Goal: Book appointment/travel/reservation

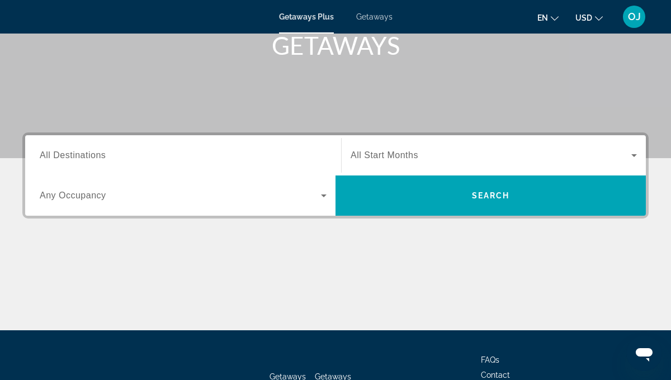
scroll to position [179, 0]
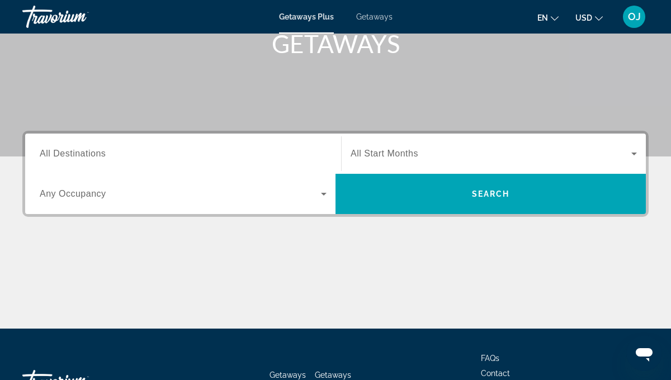
click at [93, 154] on span "All Destinations" at bounding box center [73, 154] width 66 height 10
click at [93, 154] on input "Destination All Destinations" at bounding box center [183, 154] width 287 height 13
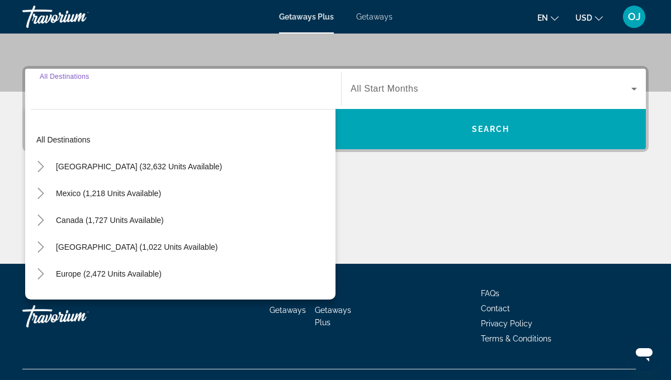
scroll to position [264, 0]
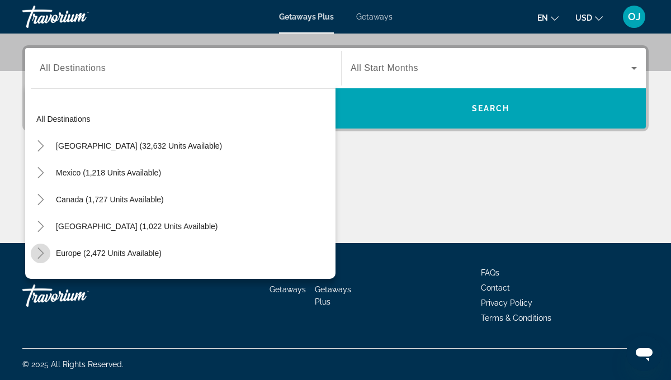
click at [43, 250] on icon "Toggle Europe (2,472 units available)" at bounding box center [40, 253] width 11 height 11
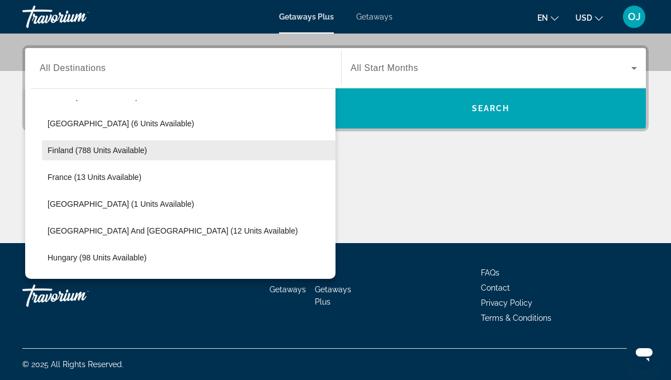
scroll to position [238, 0]
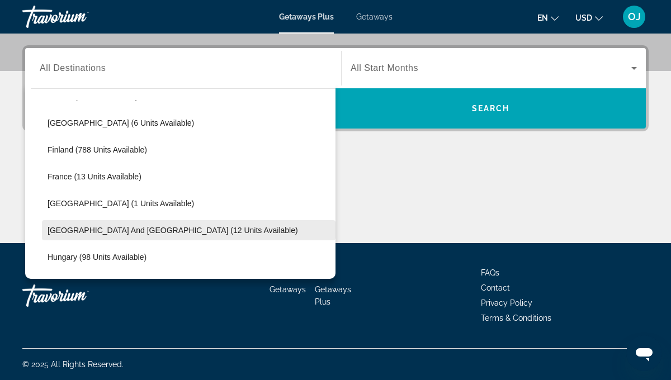
click at [60, 232] on span "[GEOGRAPHIC_DATA] and [GEOGRAPHIC_DATA] (12 units available)" at bounding box center [173, 230] width 250 height 9
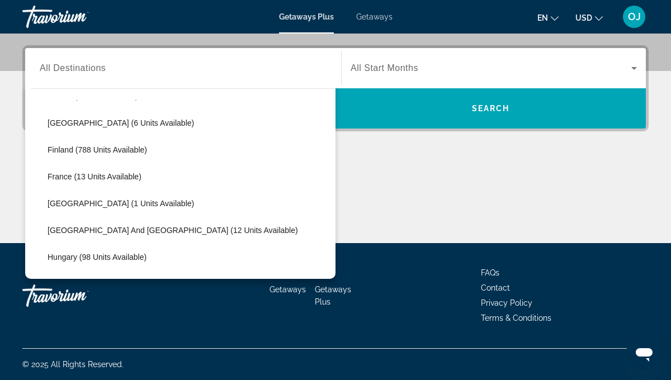
type input "**********"
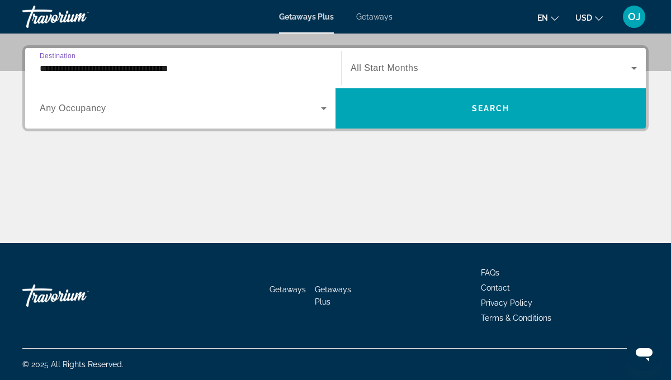
click at [633, 67] on icon "Search widget" at bounding box center [634, 68] width 6 height 3
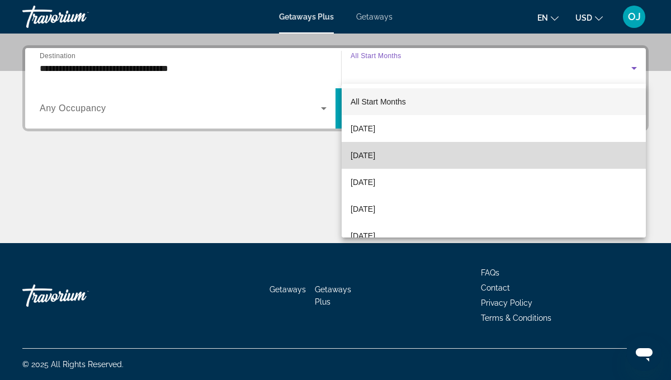
click at [367, 154] on span "[DATE]" at bounding box center [362, 155] width 25 height 13
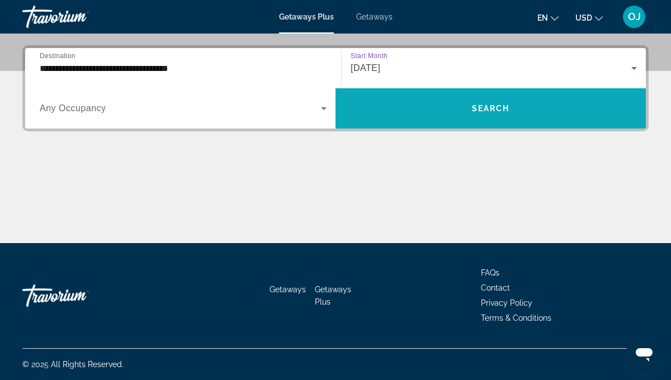
click at [485, 110] on span "Search" at bounding box center [491, 108] width 38 height 9
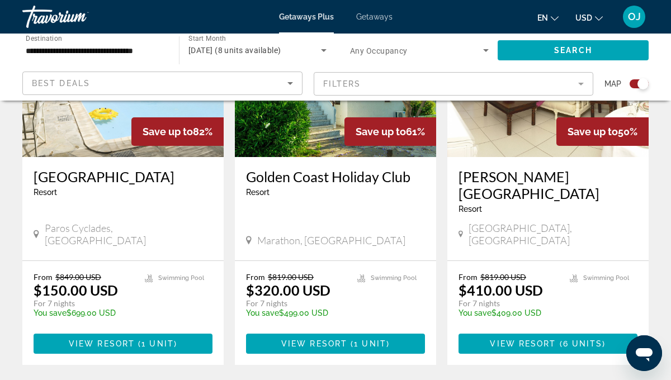
scroll to position [509, 0]
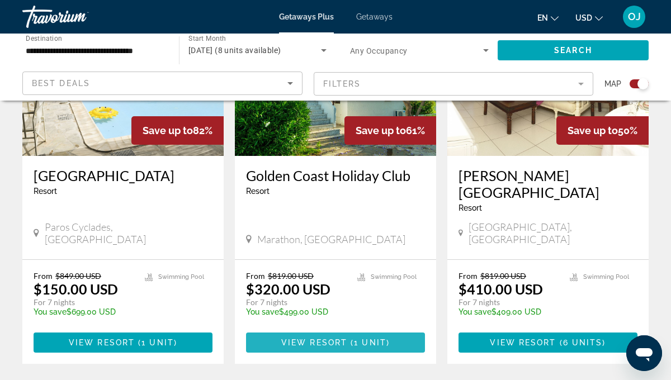
click at [309, 338] on span "View Resort" at bounding box center [314, 342] width 66 height 9
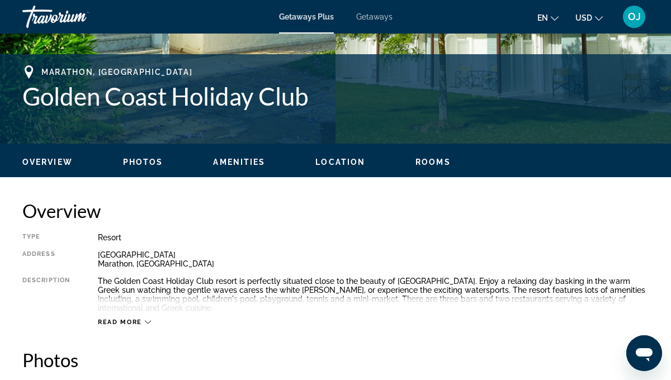
scroll to position [436, 0]
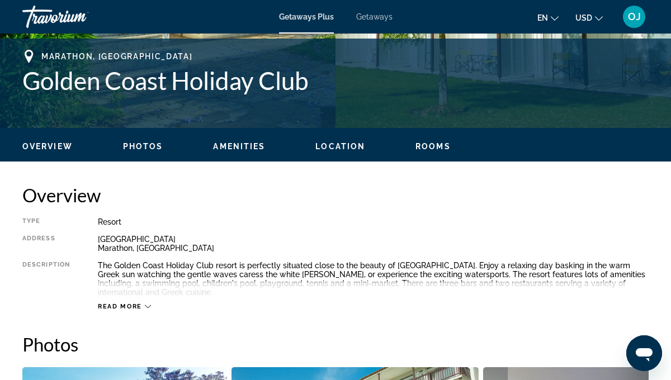
click at [341, 141] on ul "Overview Photos Amenities Location Rooms Search" at bounding box center [335, 145] width 626 height 12
click at [340, 146] on span "Location" at bounding box center [340, 146] width 50 height 9
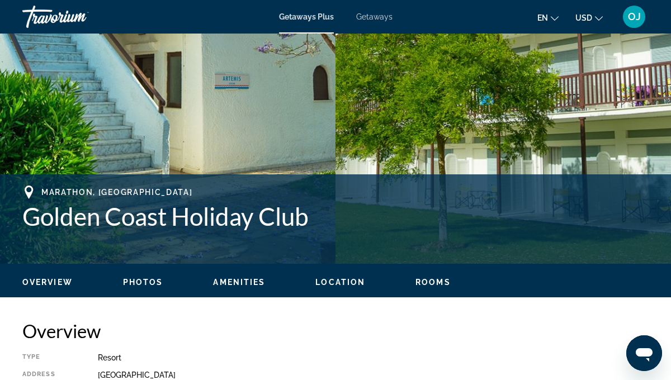
scroll to position [0, 0]
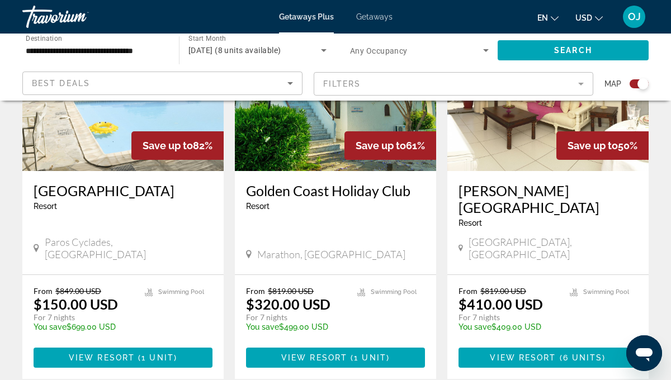
scroll to position [499, 0]
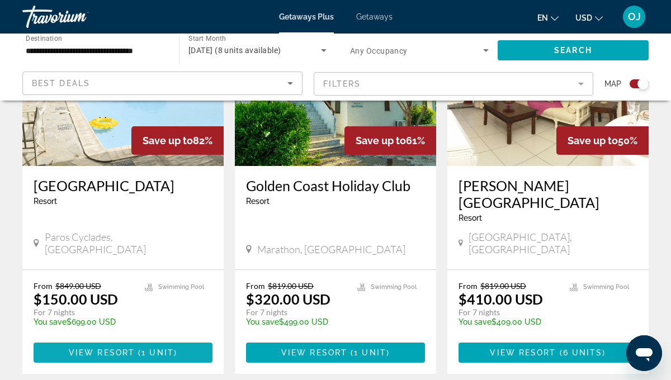
click at [105, 348] on span "View Resort" at bounding box center [102, 352] width 66 height 9
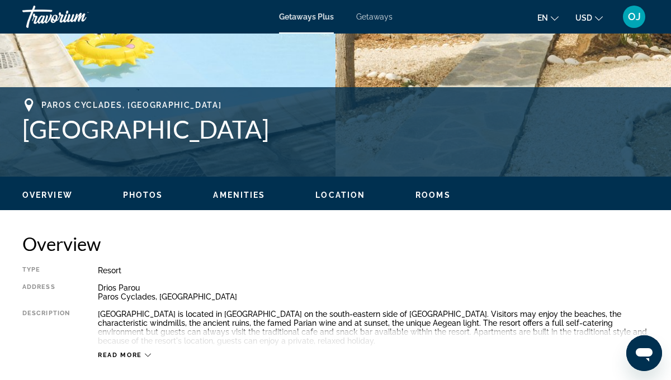
scroll to position [390, 0]
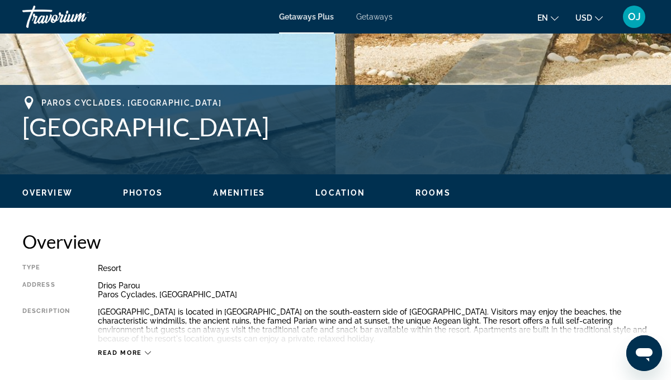
click at [143, 193] on span "Photos" at bounding box center [143, 192] width 40 height 9
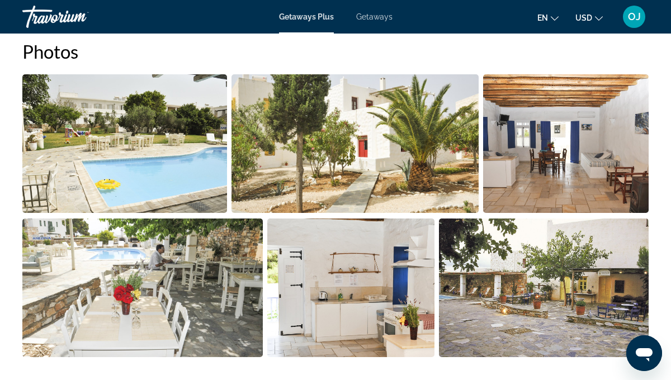
scroll to position [728, 0]
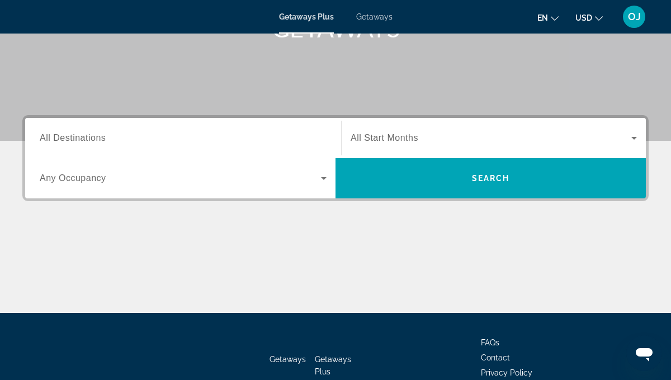
scroll to position [193, 0]
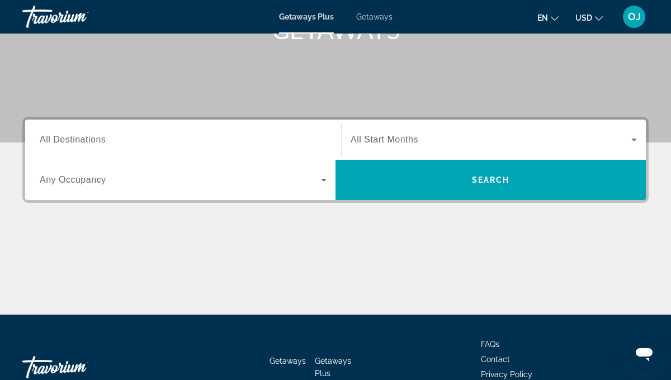
click at [299, 16] on span "Getaways Plus" at bounding box center [306, 16] width 55 height 9
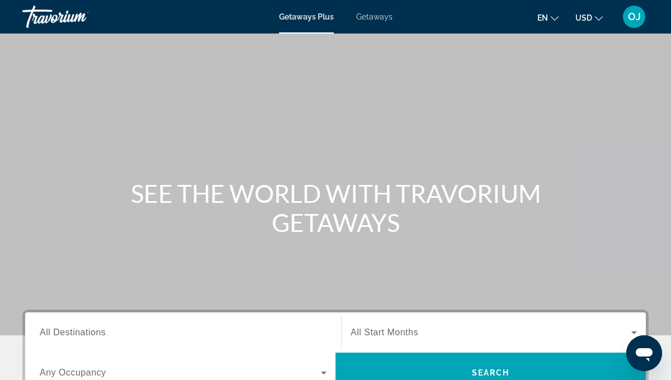
click at [299, 15] on span "Getaways Plus" at bounding box center [306, 16] width 55 height 9
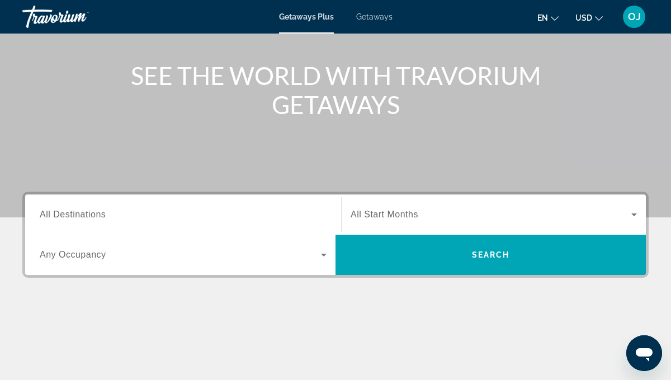
scroll to position [118, 0]
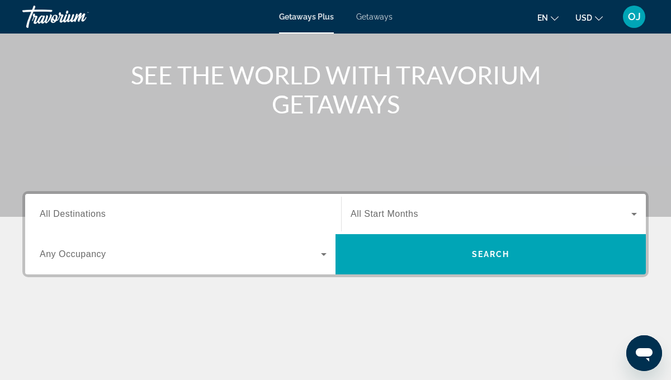
click at [102, 213] on span "All Destinations" at bounding box center [73, 214] width 66 height 10
click at [102, 213] on input "Destination All Destinations" at bounding box center [183, 214] width 287 height 13
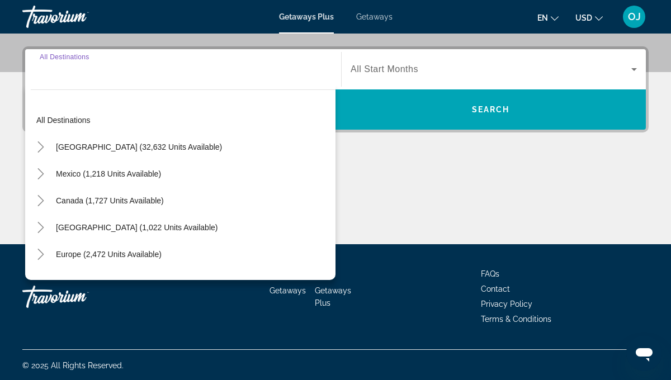
scroll to position [264, 0]
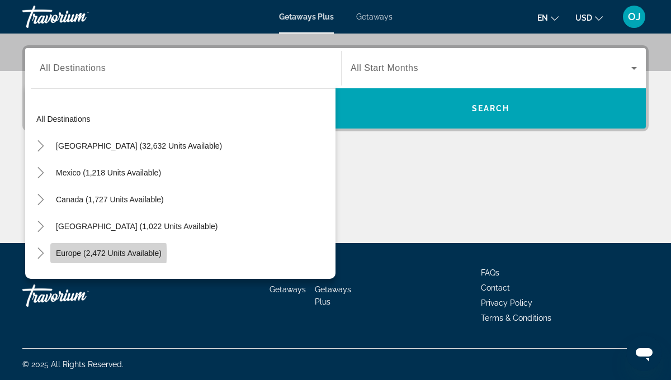
click at [50, 253] on span "Search widget" at bounding box center [108, 253] width 117 height 27
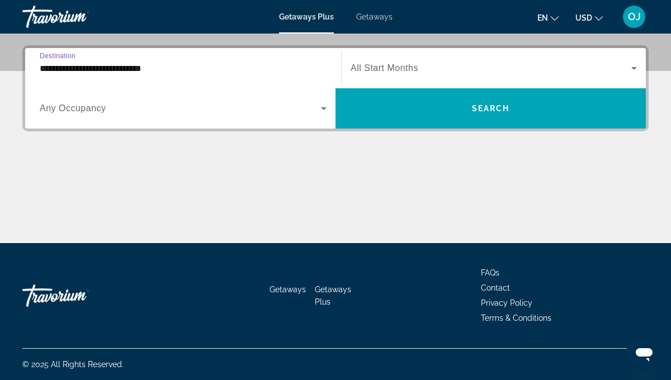
click at [48, 68] on input "**********" at bounding box center [183, 68] width 287 height 13
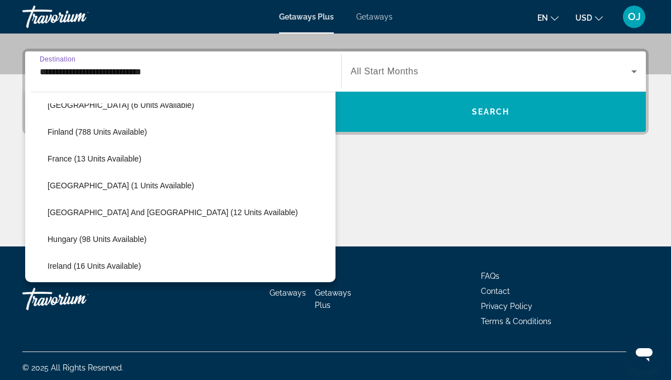
scroll to position [262, 0]
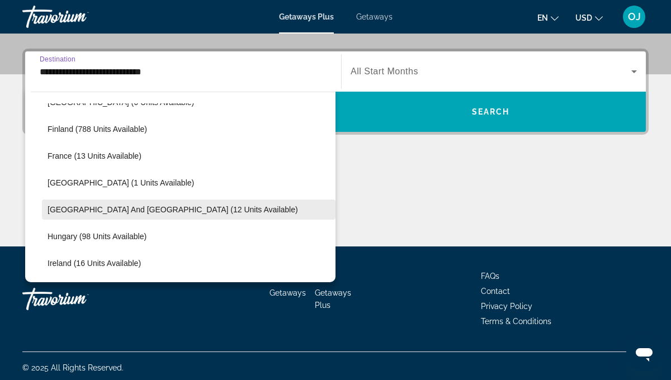
click at [59, 215] on span "Search widget" at bounding box center [188, 209] width 293 height 27
type input "**********"
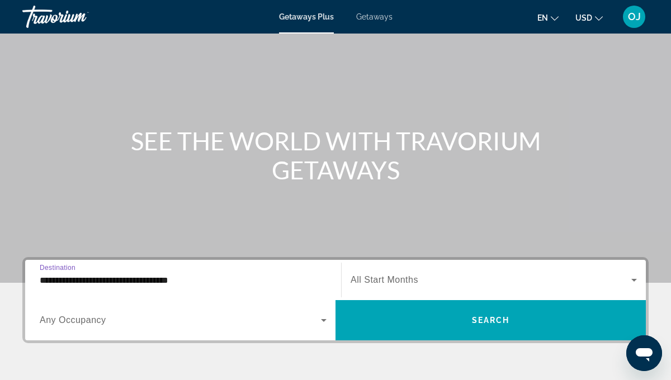
scroll to position [54, 0]
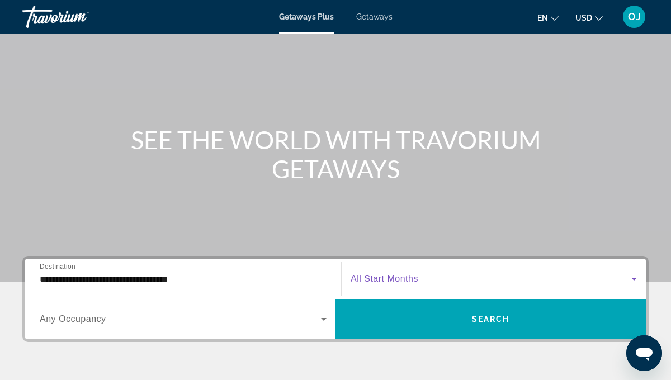
click at [632, 278] on icon "Search widget" at bounding box center [633, 278] width 13 height 13
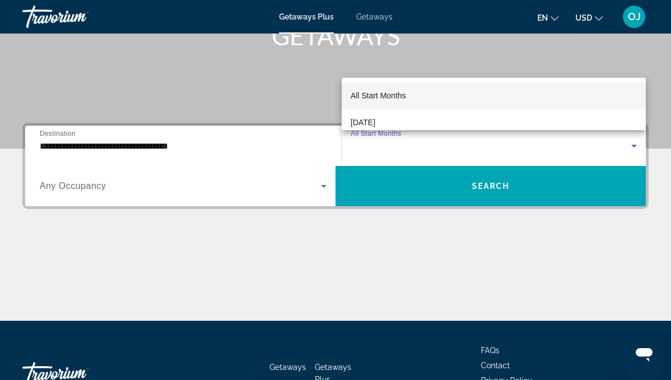
scroll to position [184, 0]
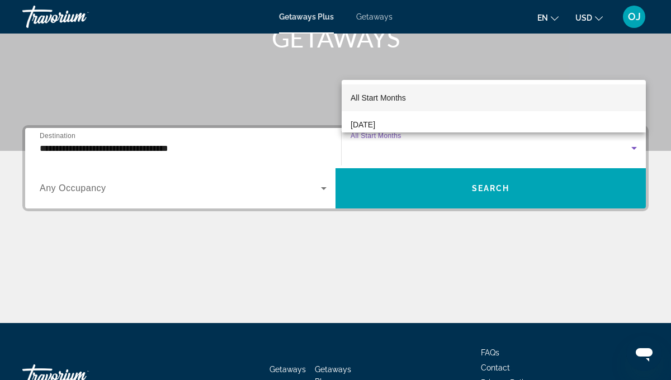
click at [374, 16] on div at bounding box center [335, 190] width 671 height 380
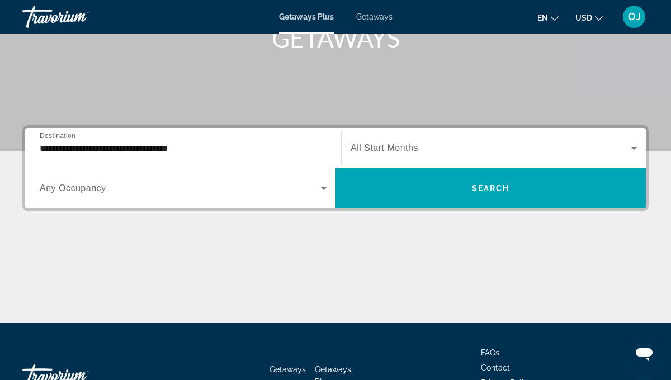
click at [374, 16] on span "Getaways" at bounding box center [374, 16] width 36 height 9
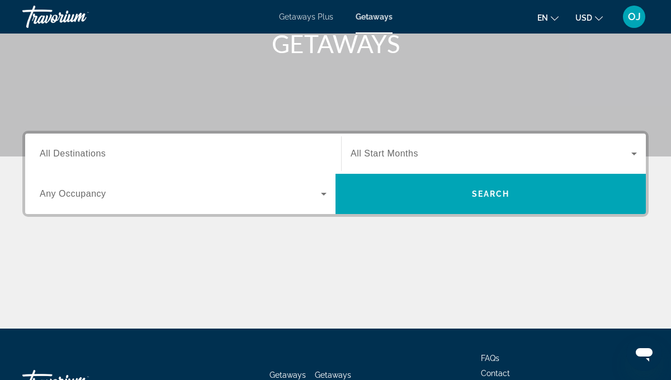
scroll to position [179, 0]
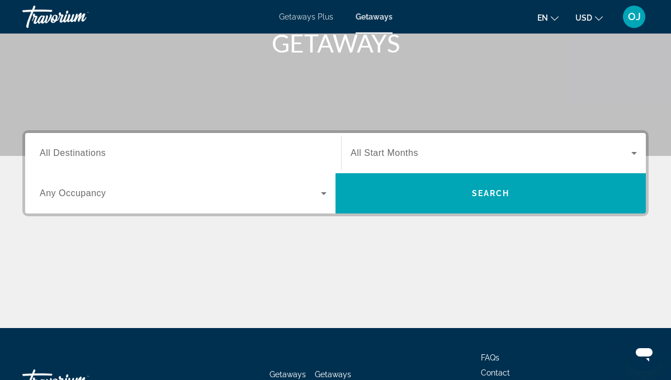
click at [74, 150] on span "All Destinations" at bounding box center [73, 153] width 66 height 10
click at [74, 150] on input "Destination All Destinations" at bounding box center [183, 153] width 287 height 13
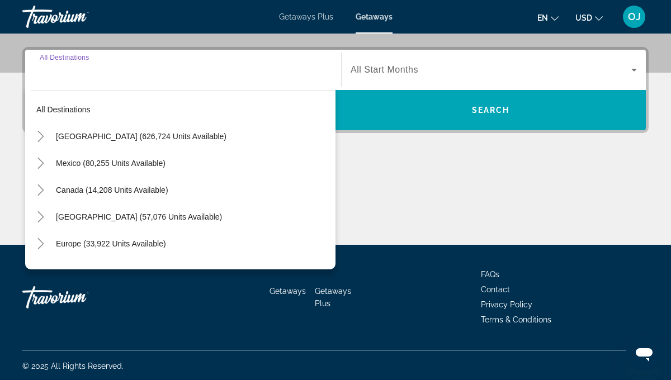
scroll to position [264, 0]
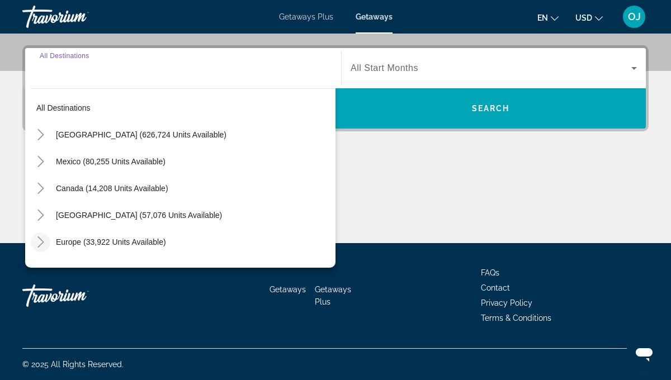
click at [40, 239] on icon "Toggle Europe (33,922 units available)" at bounding box center [40, 241] width 6 height 11
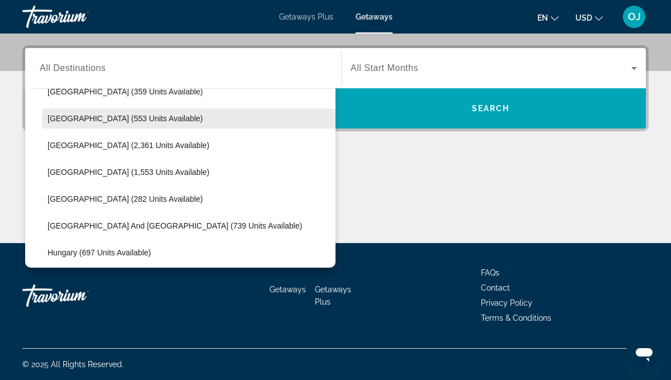
scroll to position [262, 0]
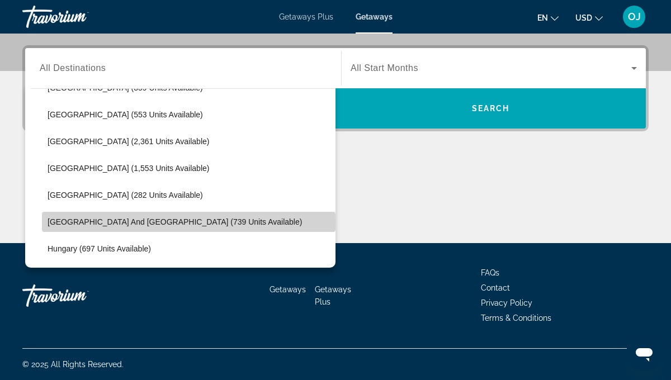
click at [65, 221] on span "[GEOGRAPHIC_DATA] and [GEOGRAPHIC_DATA] (739 units available)" at bounding box center [175, 221] width 254 height 9
type input "**********"
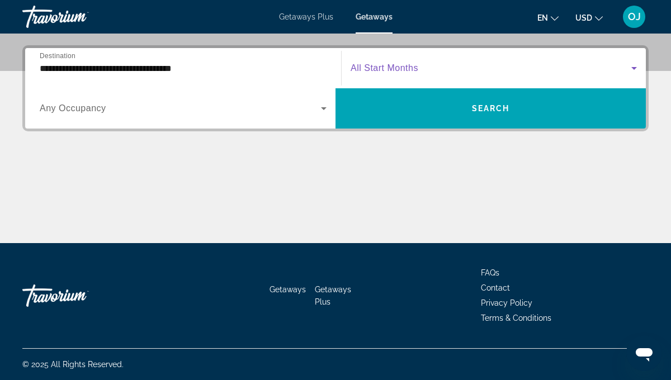
click at [634, 68] on icon "Search widget" at bounding box center [634, 68] width 6 height 3
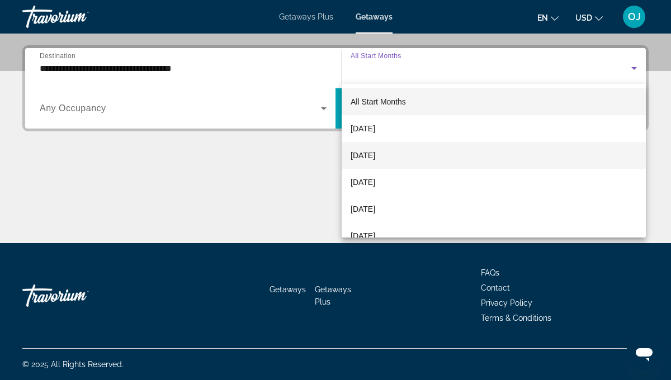
click at [372, 154] on span "[DATE]" at bounding box center [362, 155] width 25 height 13
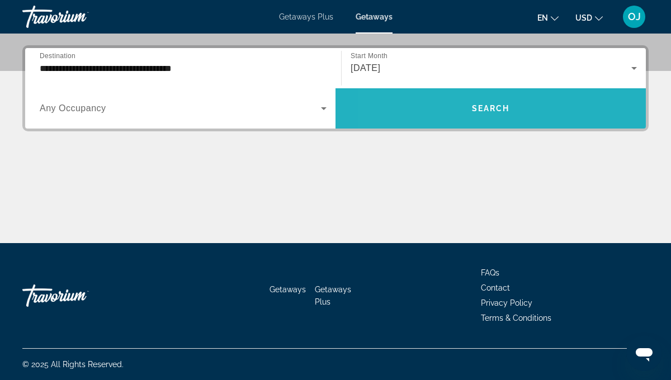
click at [431, 107] on span "Search widget" at bounding box center [490, 108] width 310 height 27
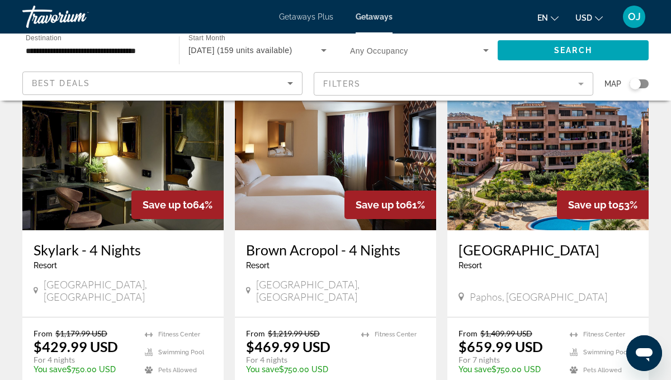
scroll to position [1310, 0]
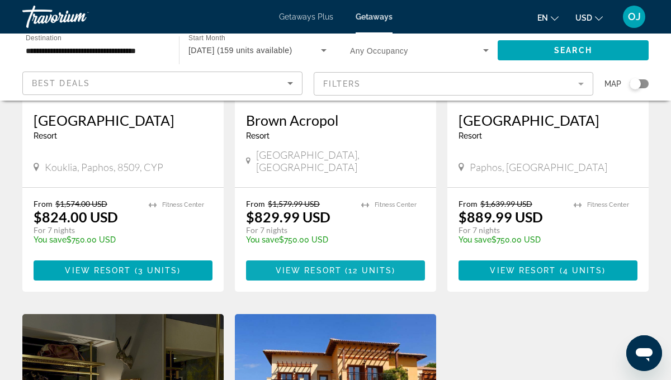
scroll to position [216, 0]
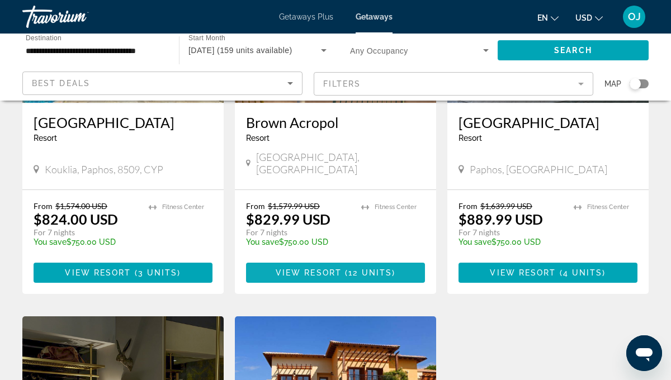
click at [300, 268] on span "View Resort" at bounding box center [309, 272] width 66 height 9
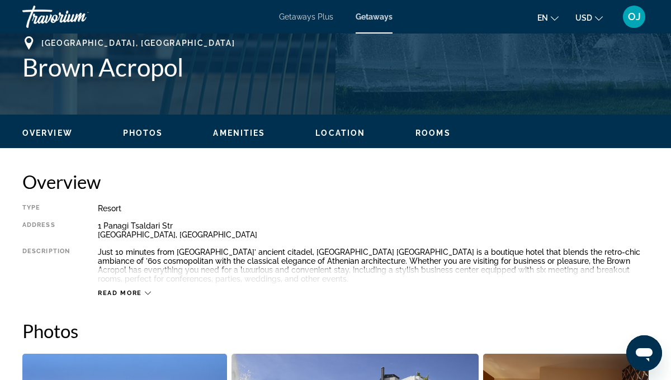
scroll to position [444, 0]
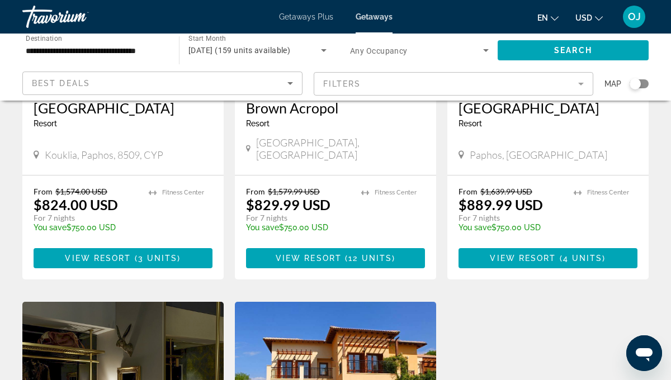
scroll to position [235, 0]
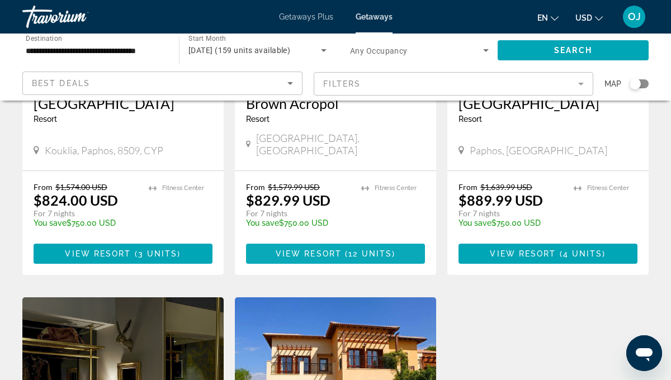
click at [312, 249] on span "View Resort" at bounding box center [309, 253] width 66 height 9
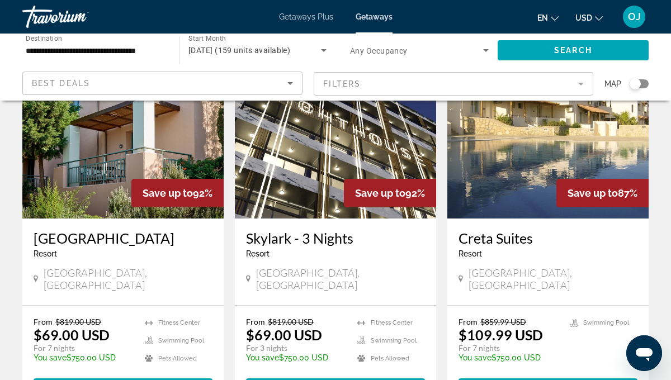
scroll to position [510, 0]
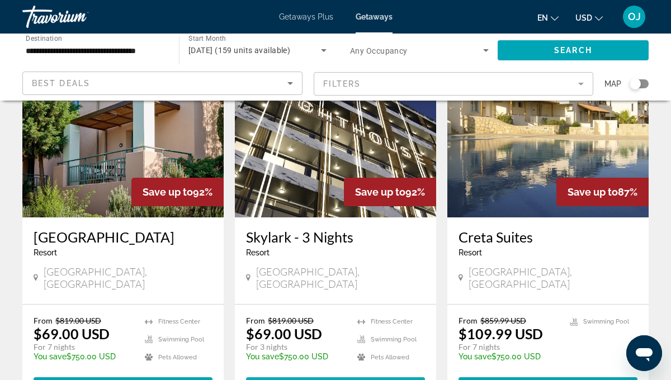
click at [300, 379] on span "View Resort" at bounding box center [308, 387] width 66 height 9
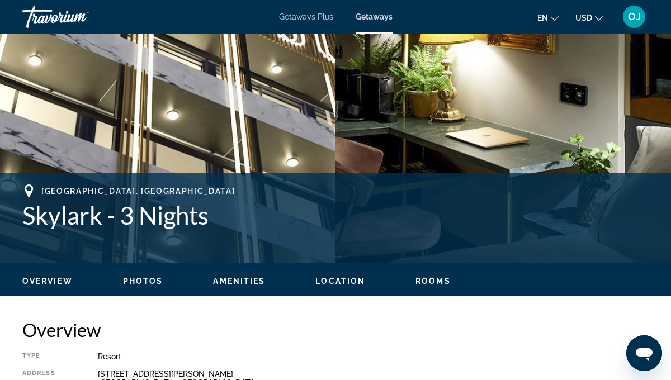
scroll to position [300, 0]
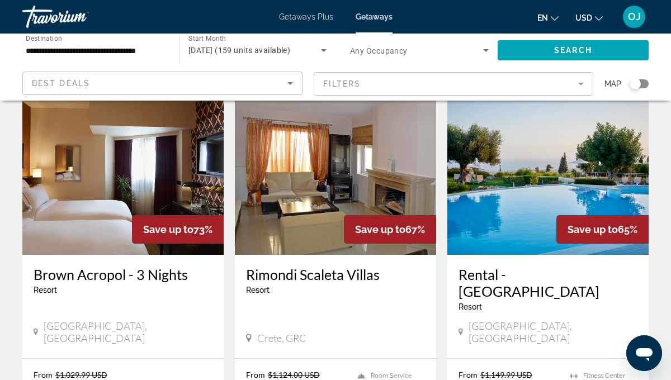
scroll to position [873, 0]
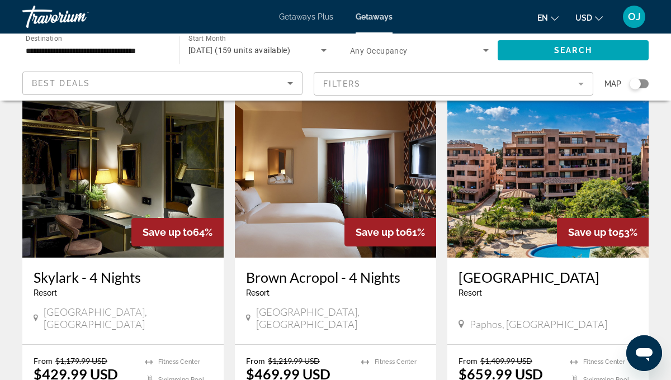
scroll to position [1275, 0]
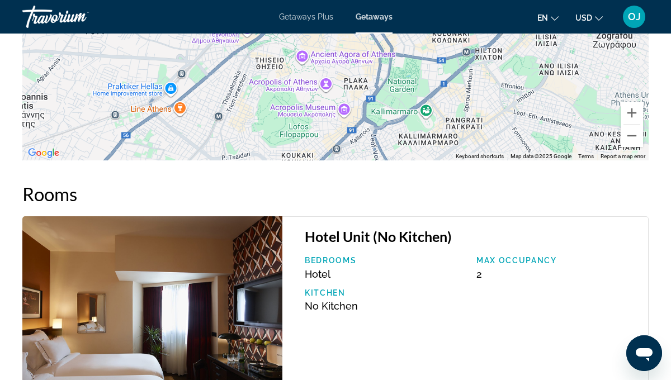
scroll to position [1753, 0]
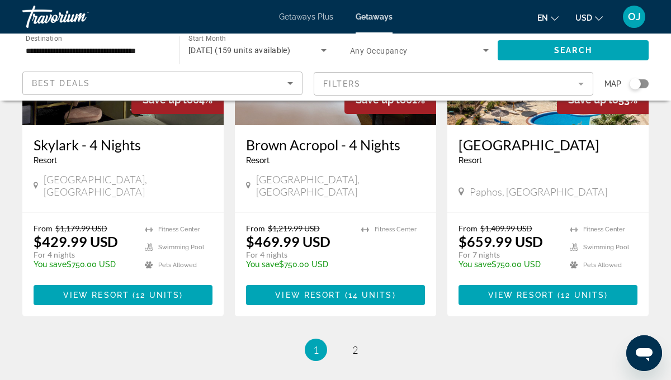
scroll to position [1403, 0]
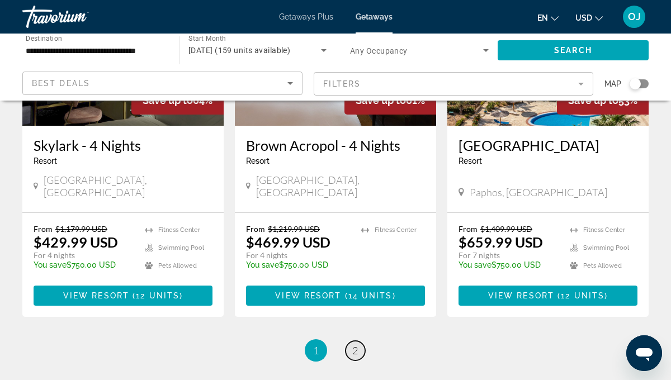
click at [351, 341] on link "page 2" at bounding box center [355, 351] width 20 height 20
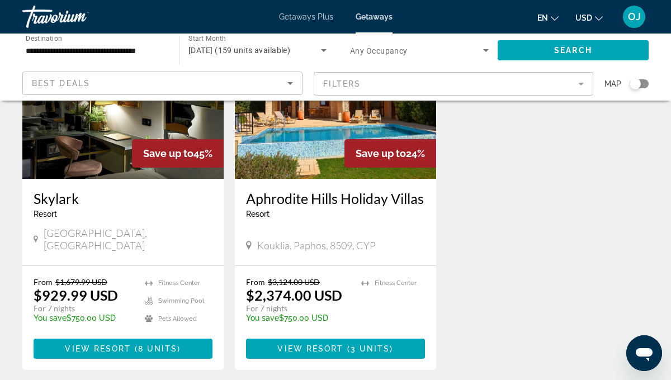
scroll to position [536, 0]
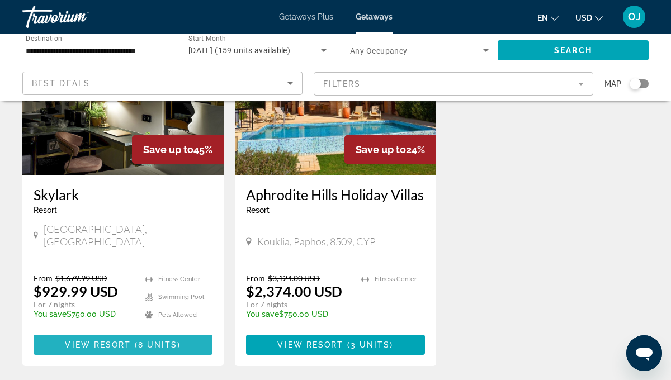
click at [123, 340] on span "View Resort" at bounding box center [98, 344] width 66 height 9
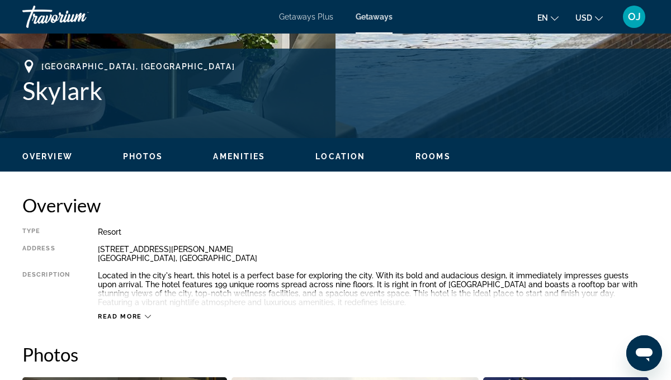
scroll to position [413, 0]
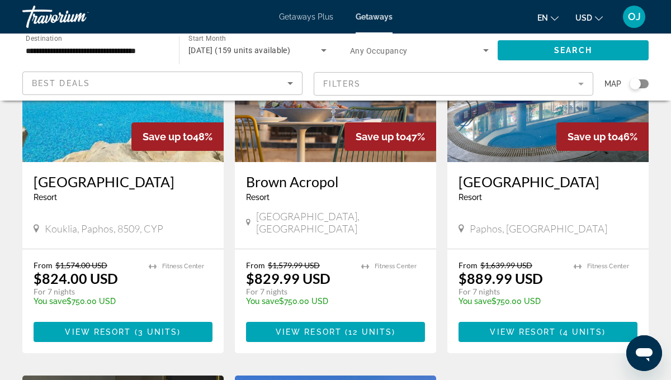
scroll to position [154, 0]
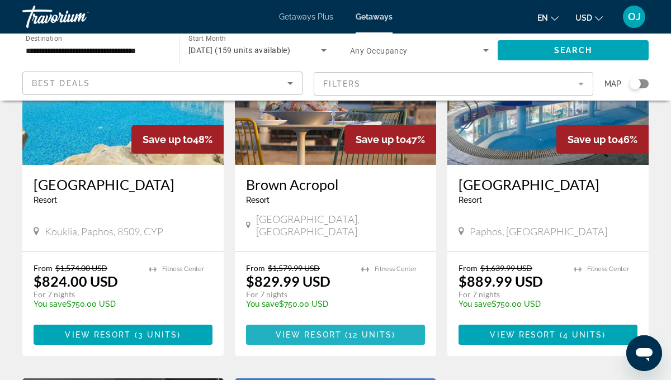
click at [312, 330] on span "View Resort" at bounding box center [309, 334] width 66 height 9
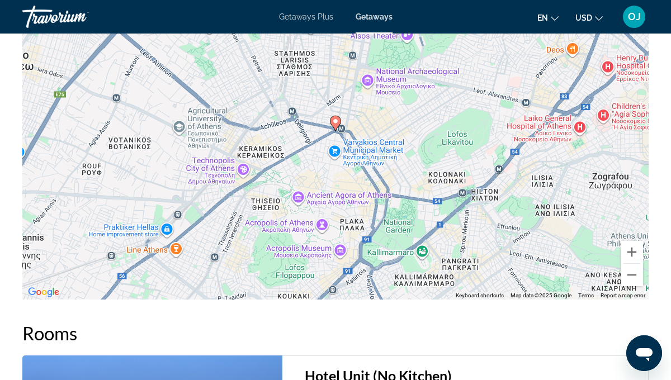
scroll to position [1617, 0]
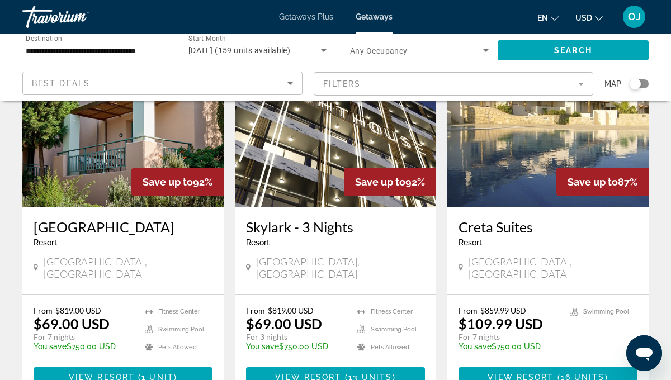
scroll to position [533, 0]
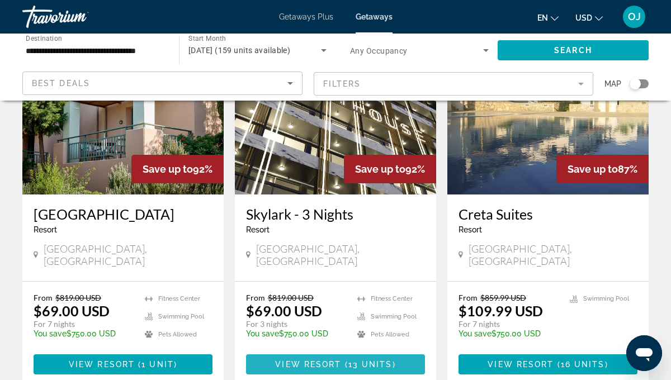
click at [302, 351] on span "Main content" at bounding box center [335, 364] width 179 height 27
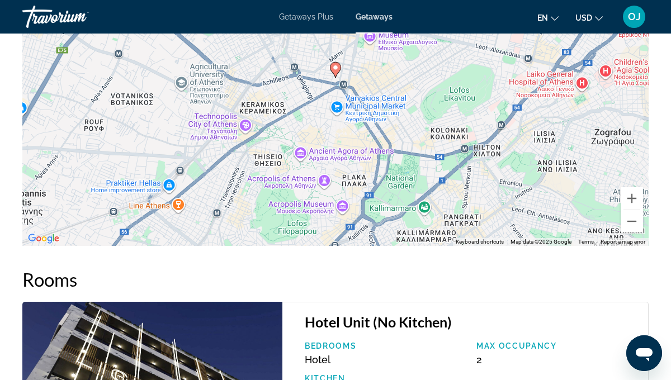
scroll to position [1692, 0]
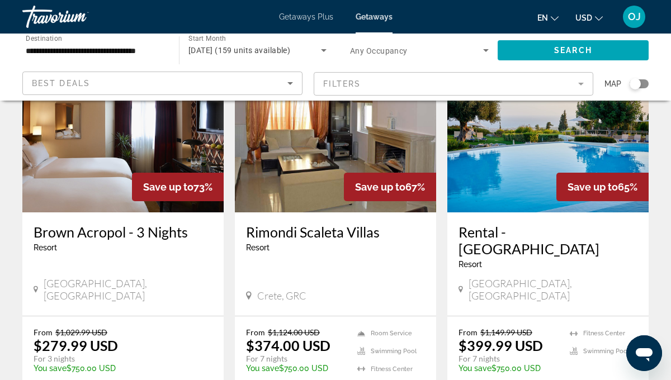
scroll to position [909, 0]
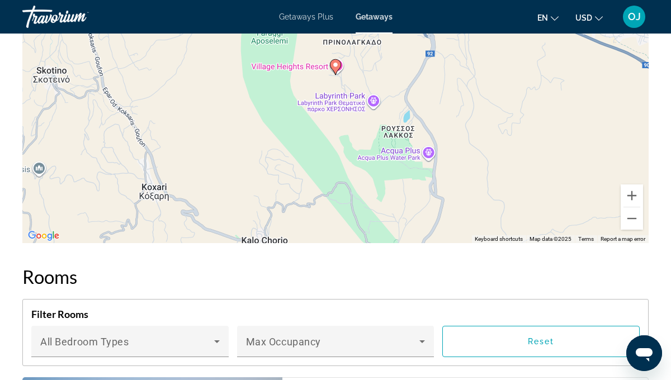
scroll to position [1878, 0]
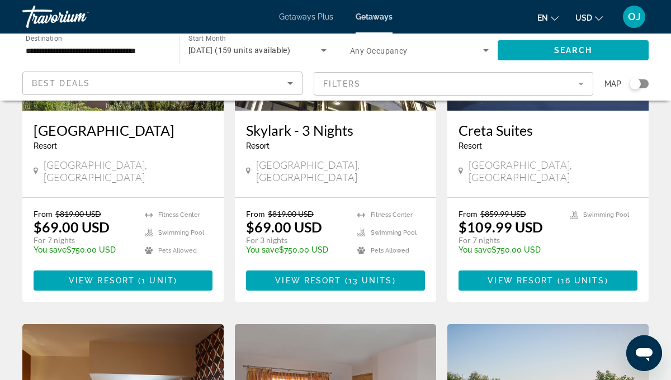
scroll to position [624, 0]
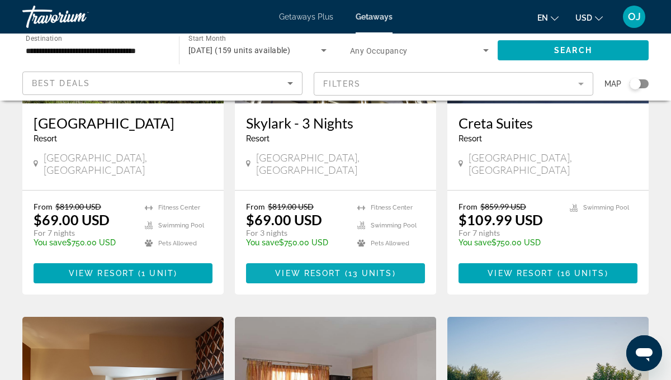
click at [319, 269] on span "View Resort" at bounding box center [308, 273] width 66 height 9
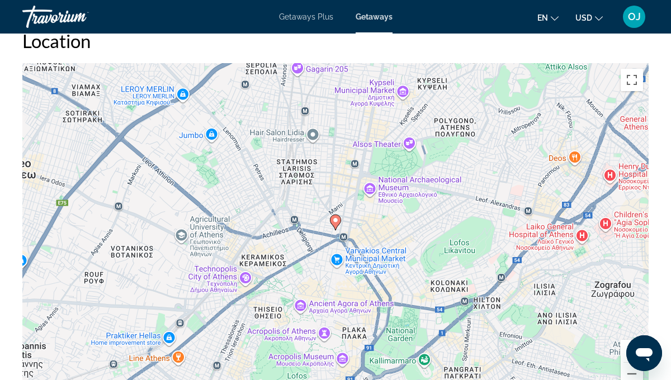
scroll to position [1536, 0]
